Goal: Task Accomplishment & Management: Complete application form

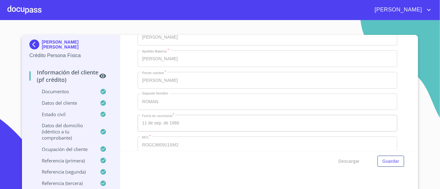
scroll to position [1446, 0]
click at [347, 163] on span "Descargar" at bounding box center [348, 162] width 21 height 8
click at [27, 9] on div at bounding box center [24, 10] width 34 height 20
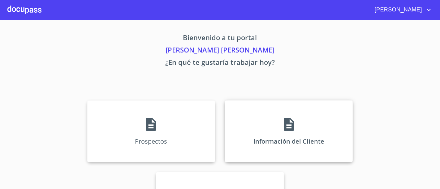
click at [344, 148] on div "Información del Cliente" at bounding box center [289, 132] width 128 height 62
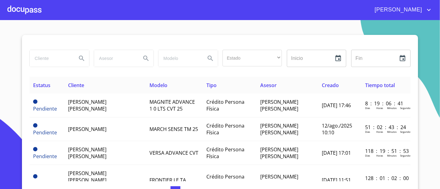
click at [47, 59] on input "search" at bounding box center [51, 58] width 42 height 17
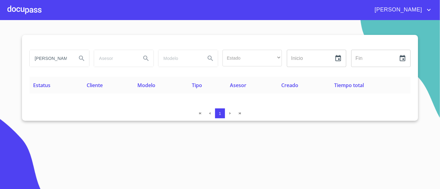
click at [63, 63] on input "[PERSON_NAME]" at bounding box center [51, 58] width 42 height 17
type input "v"
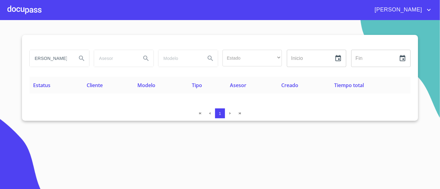
type input "[PERSON_NAME]"
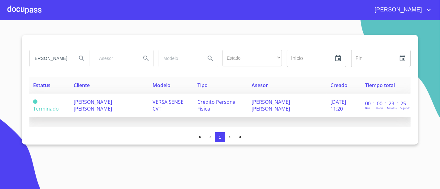
scroll to position [0, 0]
click at [274, 99] on span "[PERSON_NAME] [PERSON_NAME]" at bounding box center [271, 106] width 38 height 14
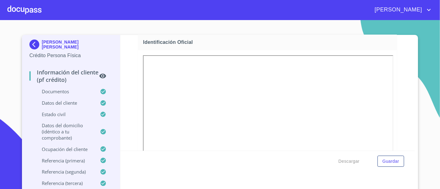
scroll to position [102, 0]
